Goal: Task Accomplishment & Management: Use online tool/utility

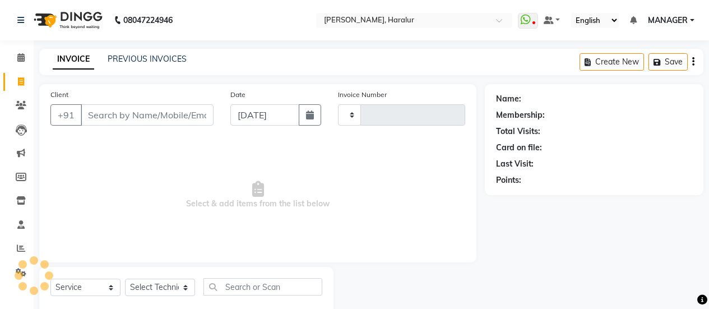
select select "service"
type input "0429"
select select "8259"
click at [143, 118] on input "Client" at bounding box center [147, 114] width 133 height 21
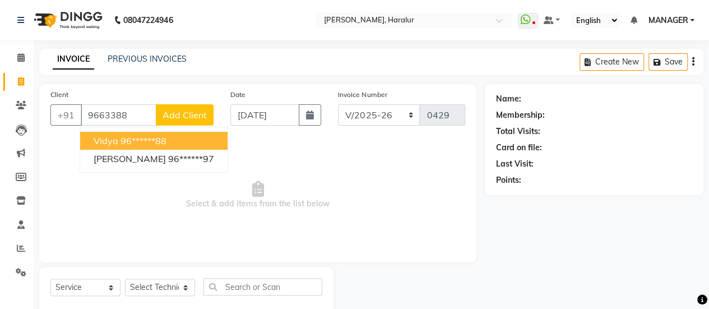
click at [136, 140] on ngb-highlight "96******88" at bounding box center [144, 140] width 46 height 11
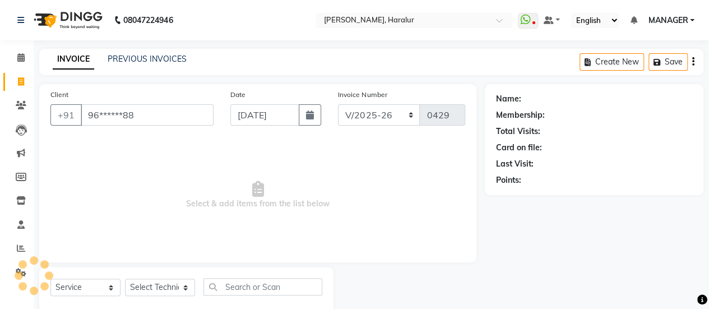
type input "96******88"
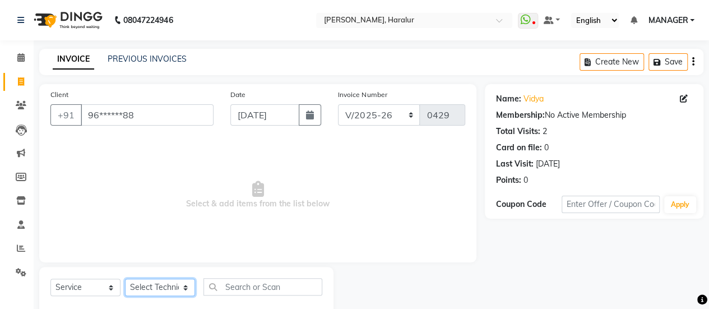
drag, startPoint x: 158, startPoint y: 288, endPoint x: 152, endPoint y: 270, distance: 19.0
click at [152, 270] on div "Select Service Product Membership Package Voucher Prepaid Gift Card Select Tech…" at bounding box center [186, 293] width 294 height 53
select select "82345"
click at [125, 279] on select "Select Technician [PERSON_NAME] MANAGER [PERSON_NAME]" at bounding box center [160, 287] width 70 height 17
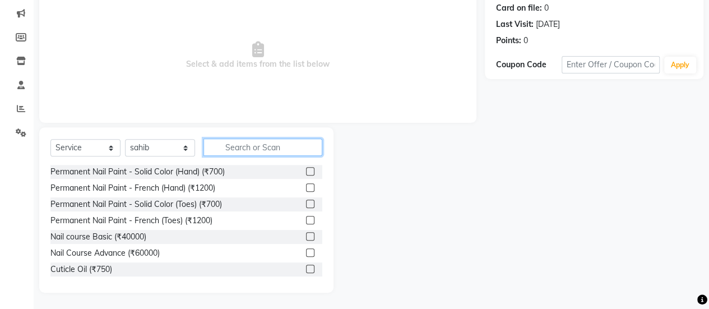
click at [274, 149] on input "text" at bounding box center [263, 146] width 119 height 17
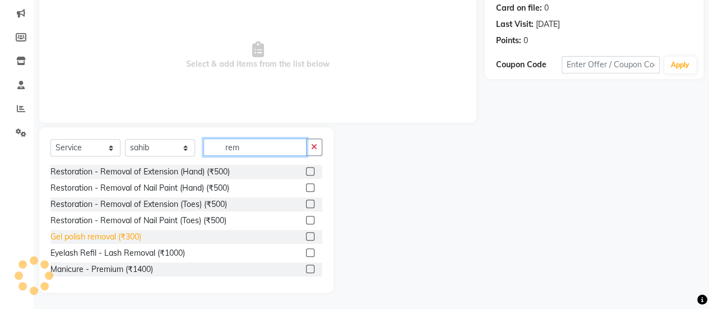
type input "rem"
click at [122, 238] on div "Gel polish removal (₹300)" at bounding box center [95, 237] width 91 height 12
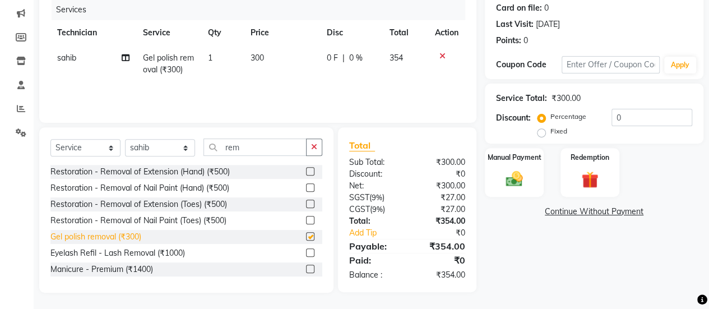
checkbox input "false"
click at [521, 184] on img at bounding box center [514, 179] width 29 height 20
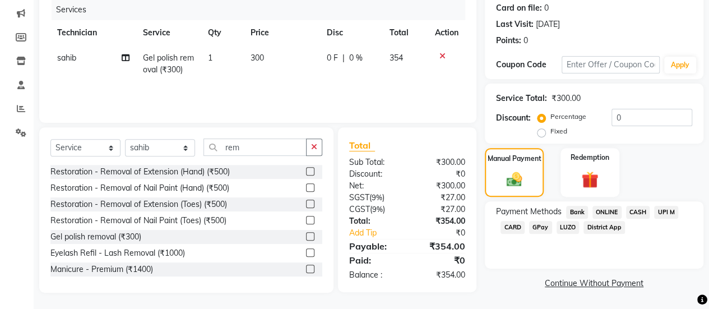
click at [607, 212] on span "ONLINE" at bounding box center [607, 212] width 29 height 13
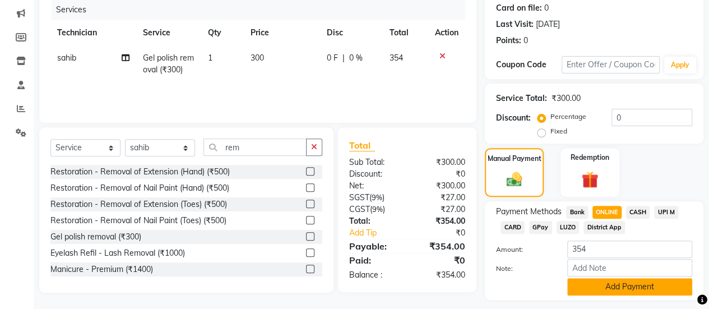
click at [622, 289] on button "Add Payment" at bounding box center [629, 286] width 125 height 17
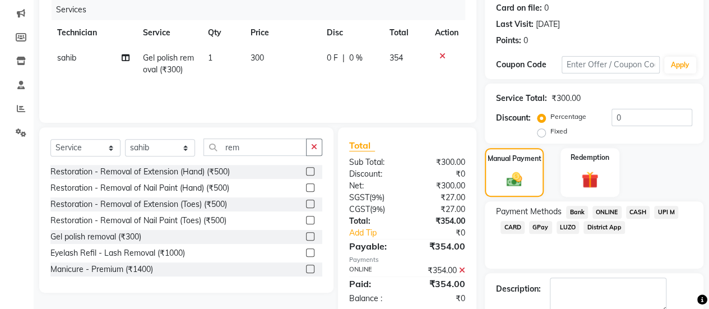
scroll to position [201, 0]
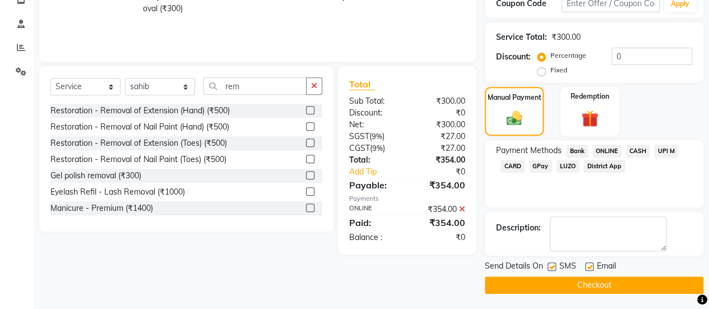
click at [597, 283] on button "Checkout" at bounding box center [594, 284] width 219 height 17
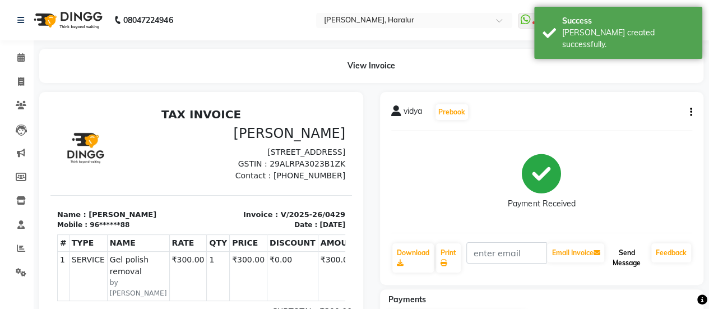
click at [630, 252] on button "Send Message" at bounding box center [627, 257] width 40 height 29
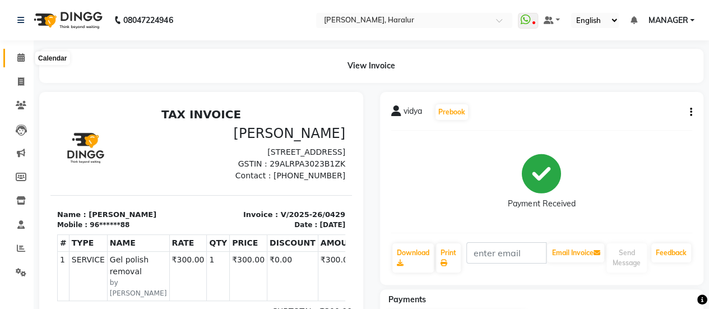
click at [16, 57] on span at bounding box center [21, 58] width 20 height 13
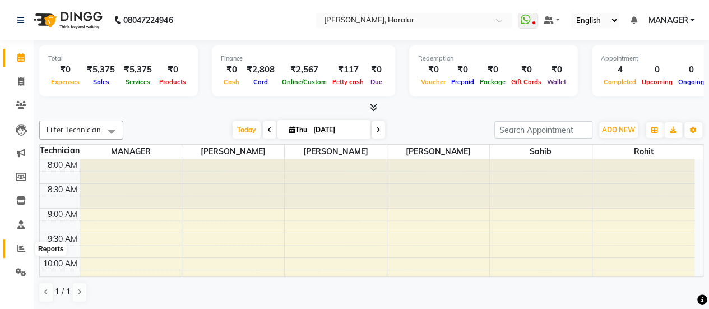
click at [24, 246] on icon at bounding box center [21, 248] width 8 height 8
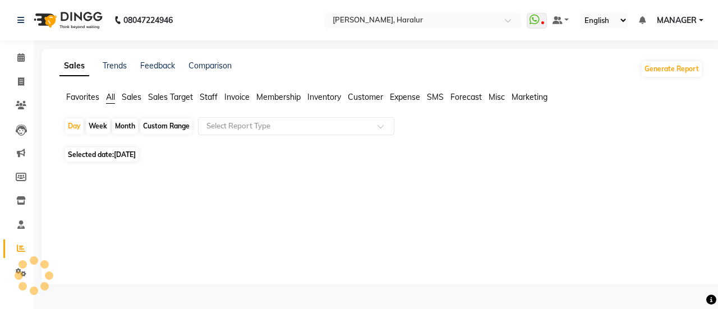
click at [209, 98] on span "Staff" at bounding box center [209, 97] width 18 height 10
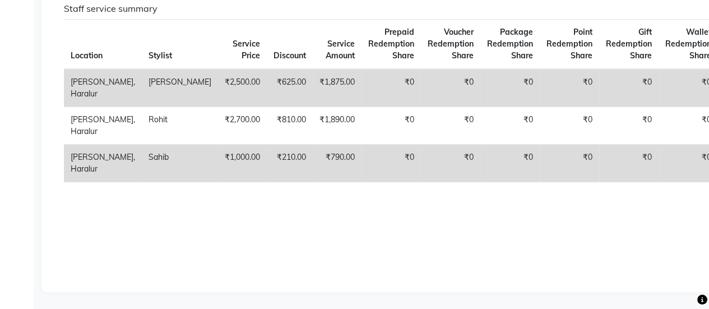
scroll to position [105, 0]
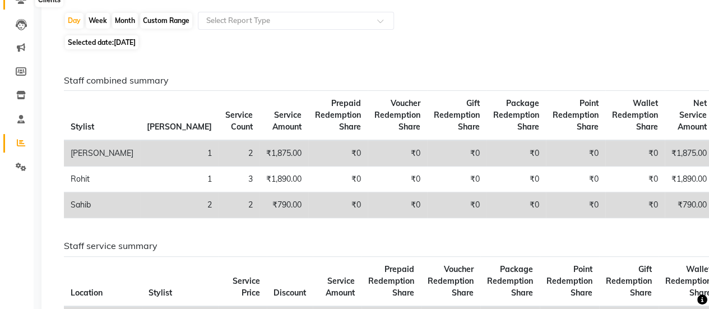
click at [22, 3] on icon at bounding box center [21, 0] width 11 height 8
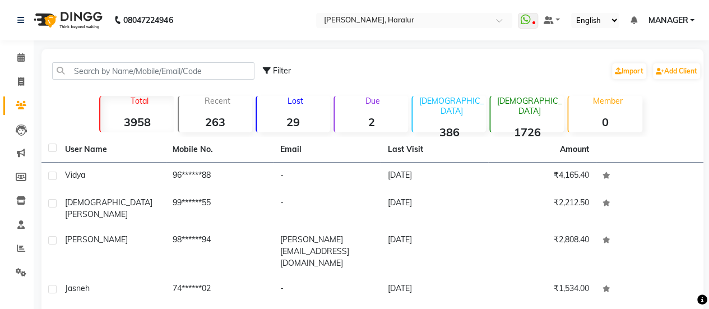
click at [24, 70] on li "Invoice" at bounding box center [17, 82] width 34 height 24
click at [24, 84] on icon at bounding box center [21, 81] width 6 height 8
select select "service"
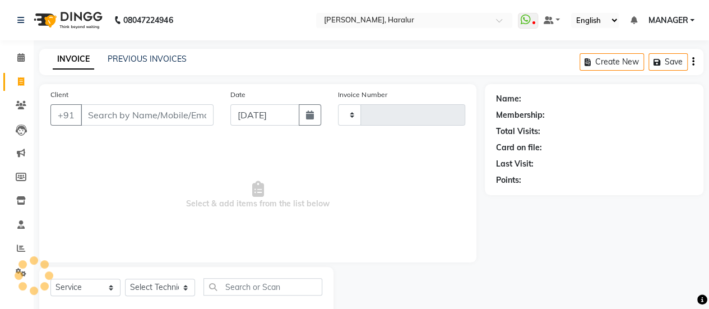
scroll to position [27, 0]
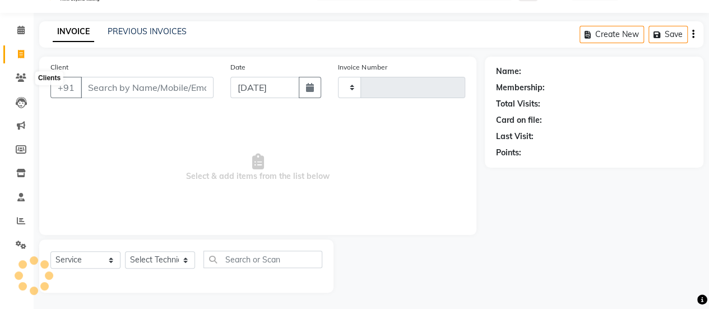
type input "0430"
select select "8259"
click at [21, 31] on icon at bounding box center [20, 30] width 7 height 8
